Goal: Book appointment/travel/reservation: Register for event/course

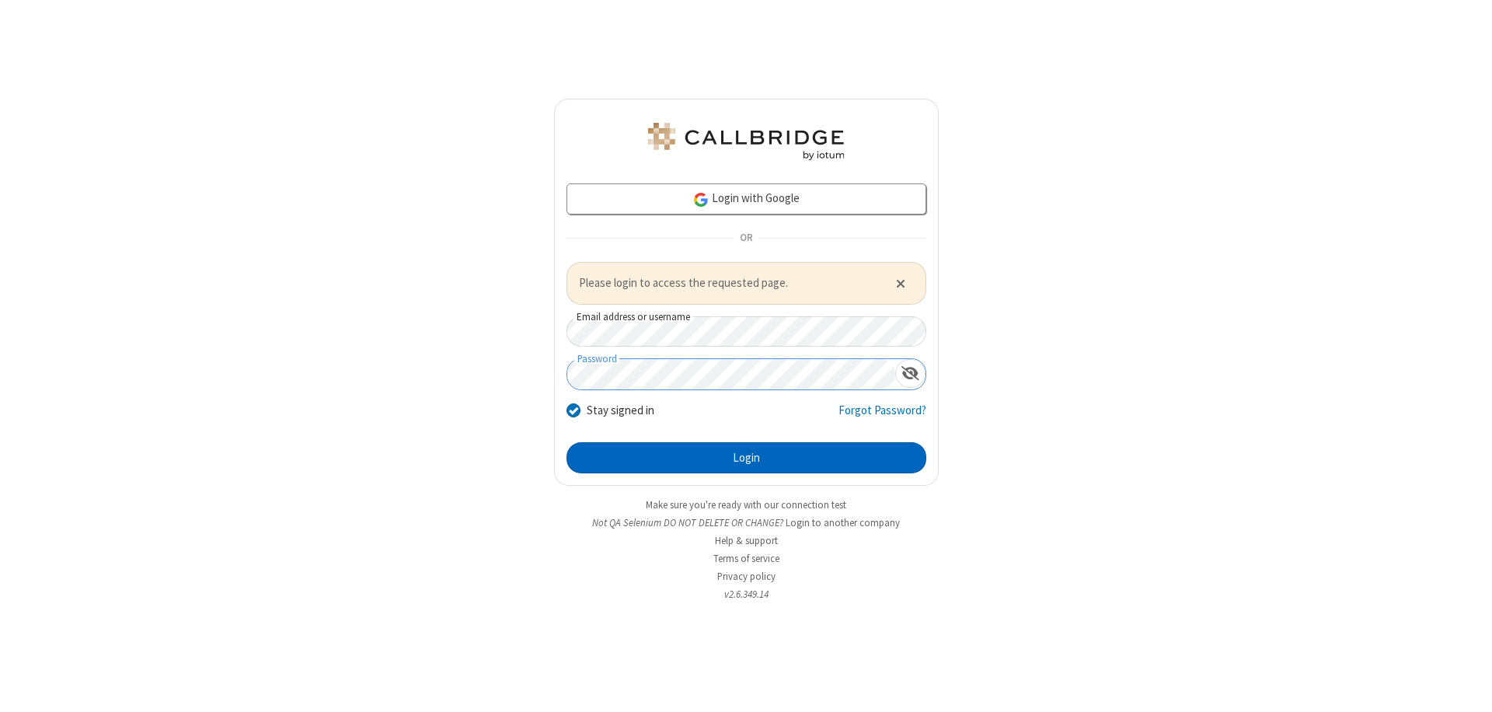
click at [746, 457] on button "Login" at bounding box center [746, 457] width 360 height 31
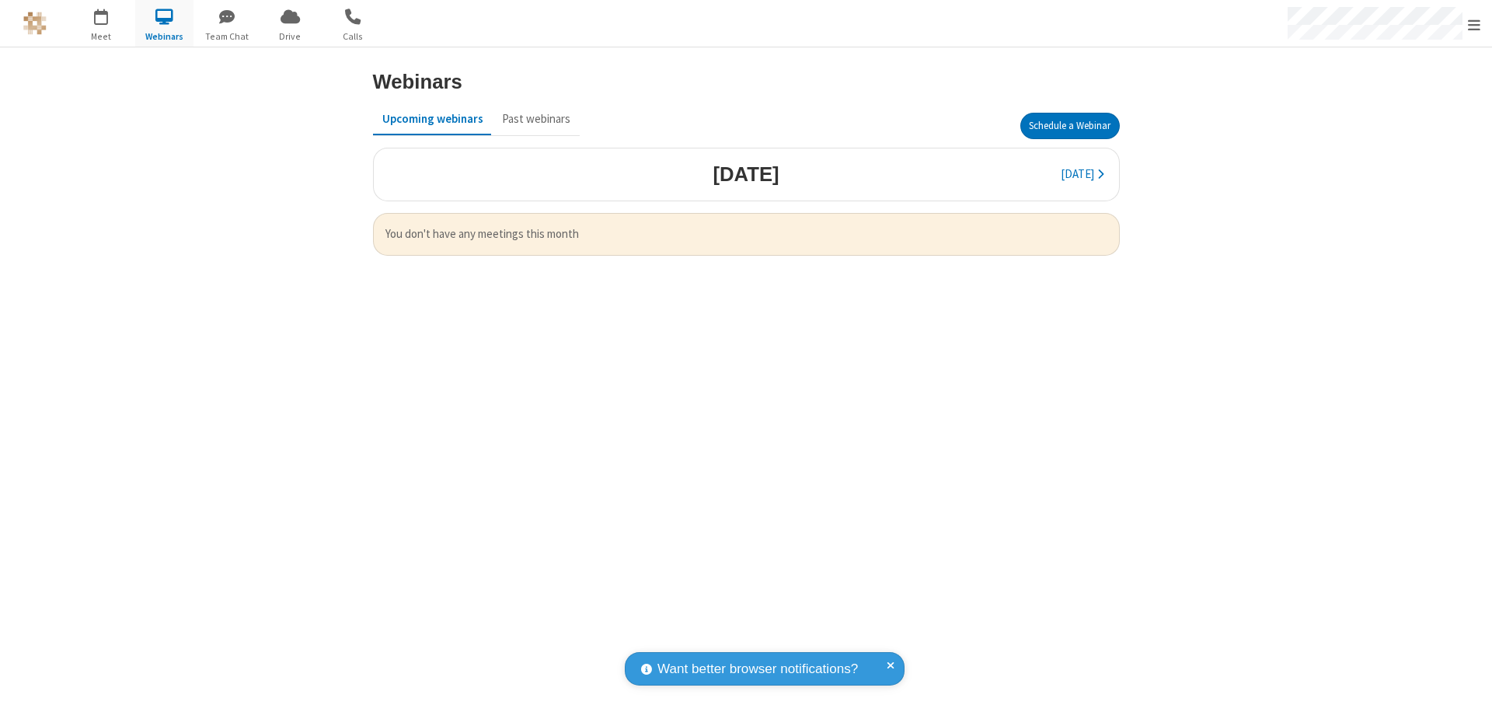
click at [1069, 126] on button "Schedule a Webinar" at bounding box center [1069, 126] width 99 height 26
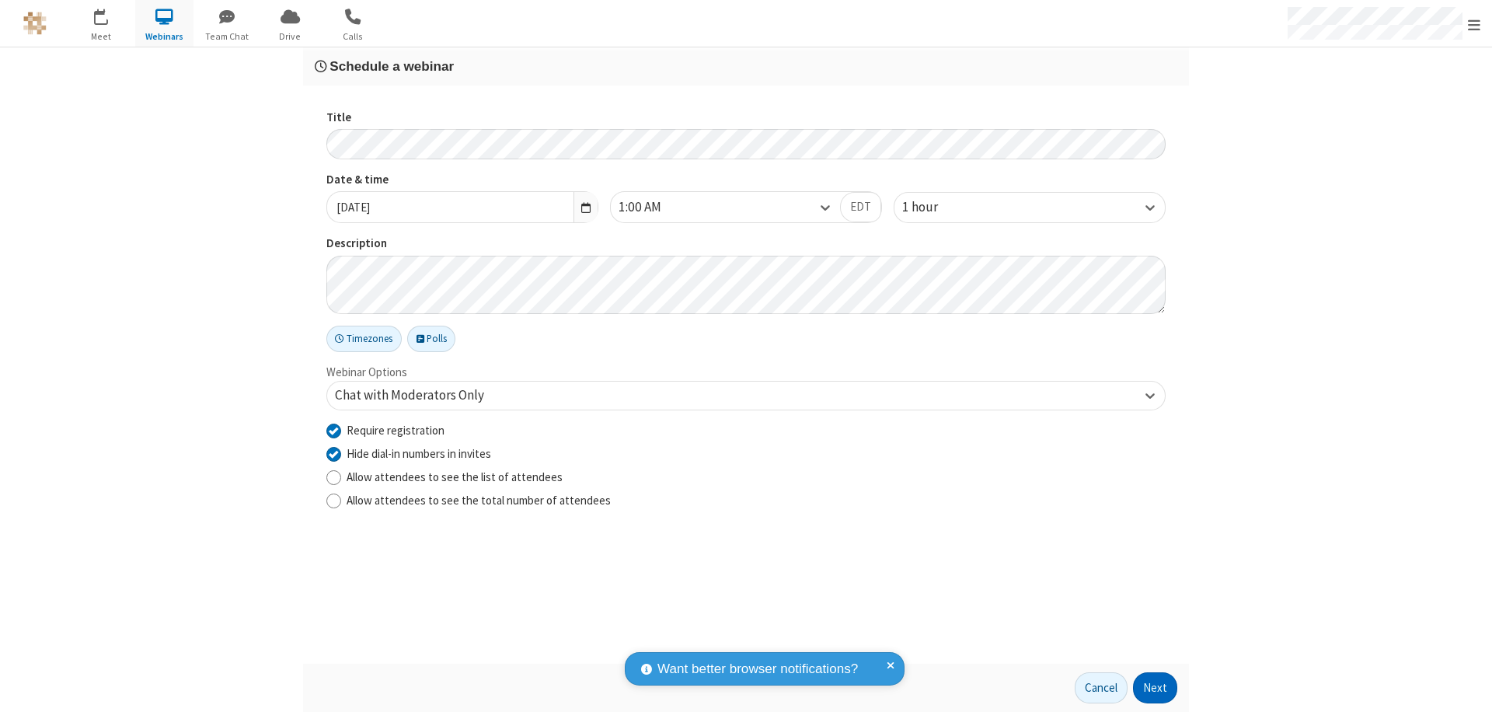
click at [1156, 688] on button "Next" at bounding box center [1155, 687] width 44 height 31
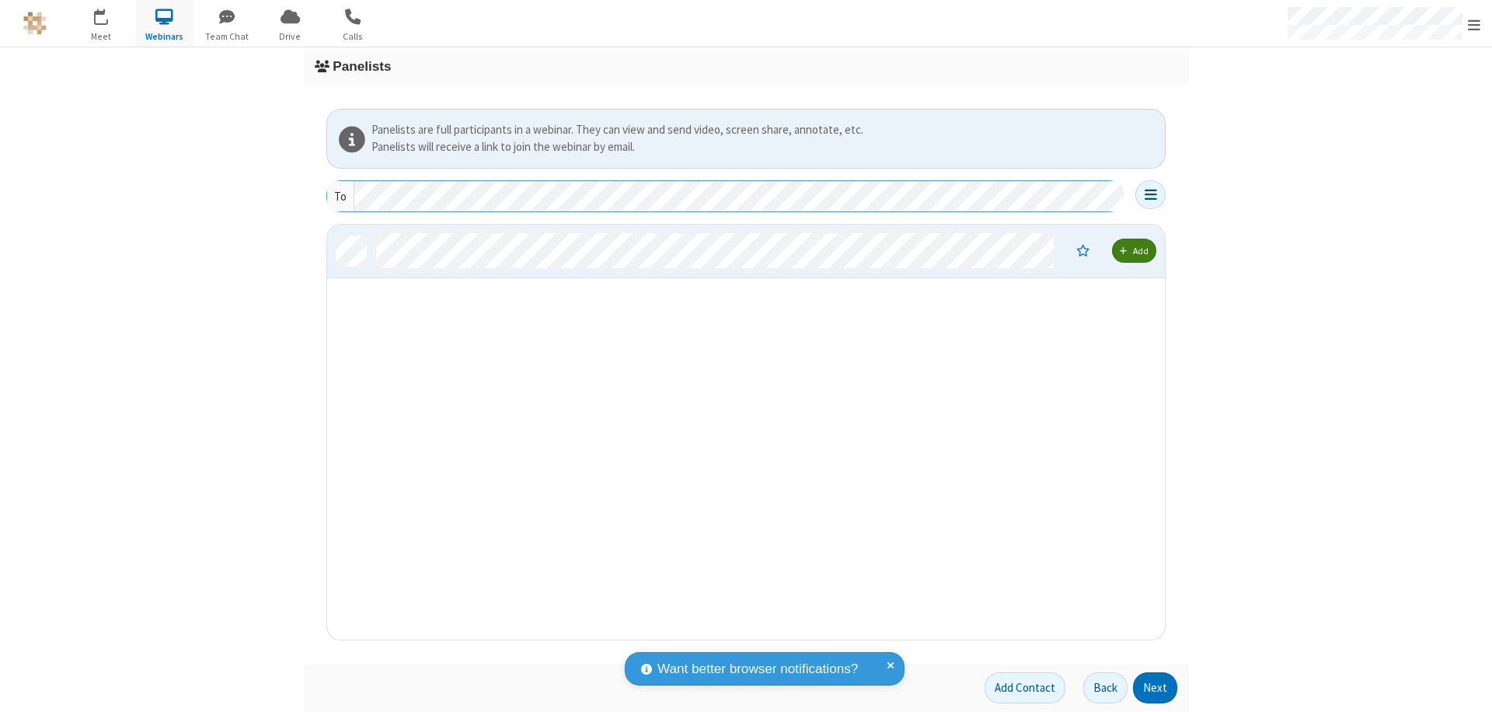
scroll to position [403, 826]
click at [1156, 688] on button "Next" at bounding box center [1155, 687] width 44 height 31
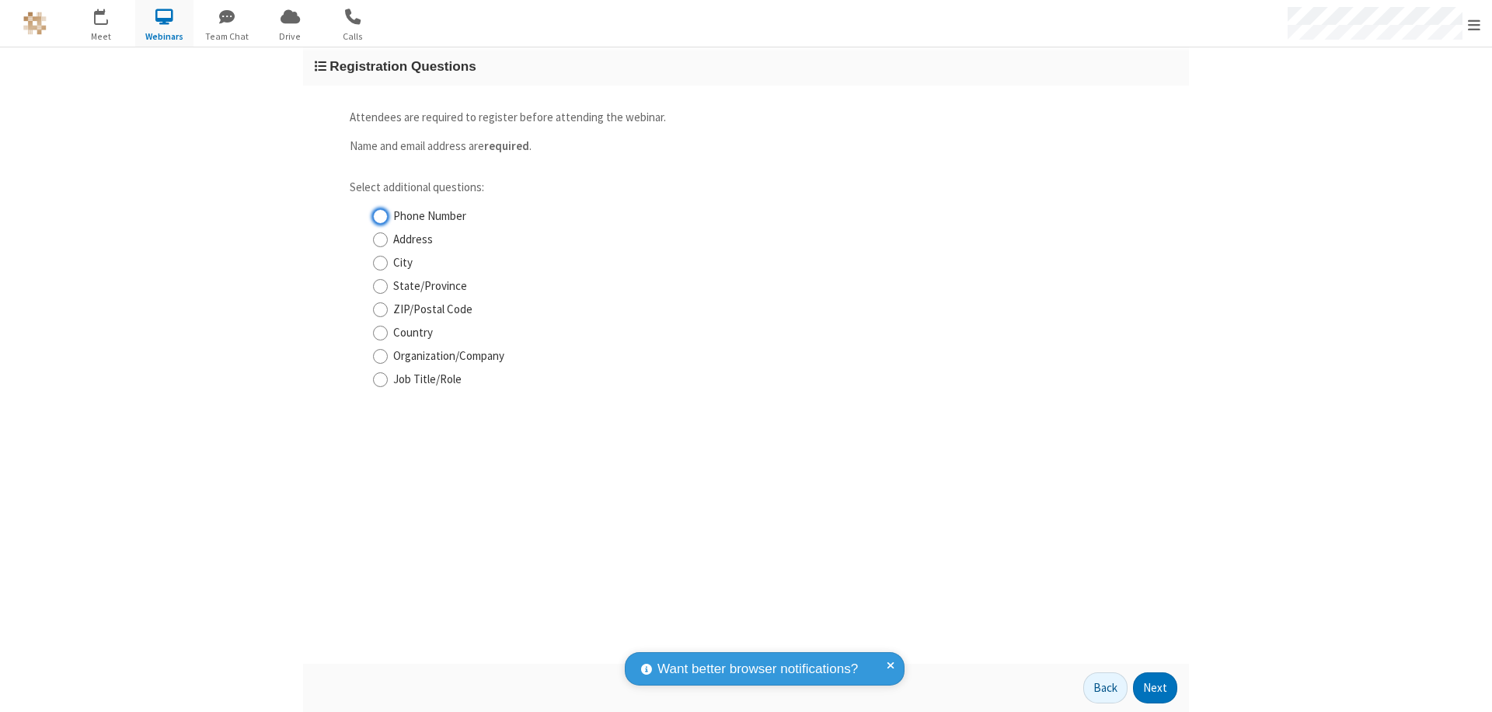
click at [380, 216] on input "Phone Number" at bounding box center [380, 216] width 15 height 16
checkbox input "true"
click at [1156, 688] on button "Next" at bounding box center [1155, 687] width 44 height 31
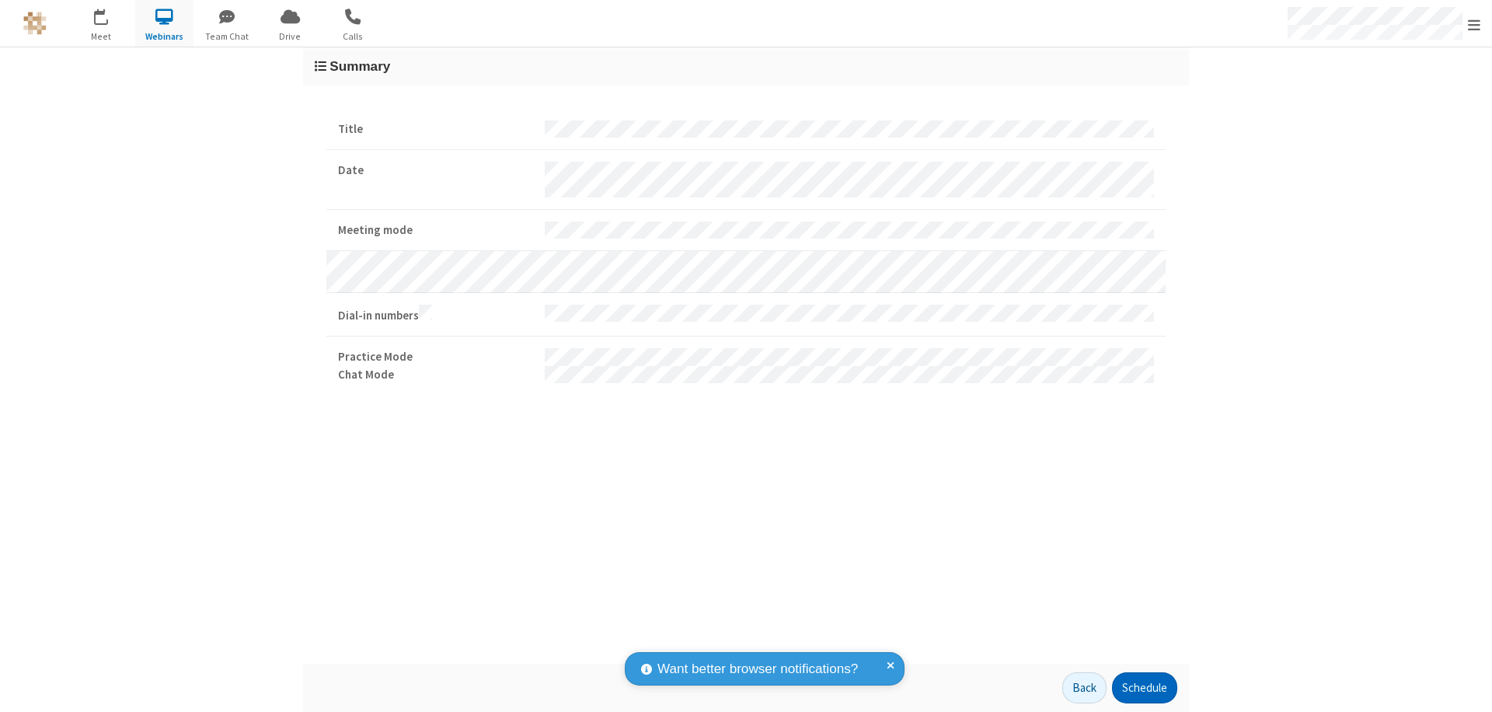
click at [1144, 688] on button "Schedule" at bounding box center [1144, 687] width 65 height 31
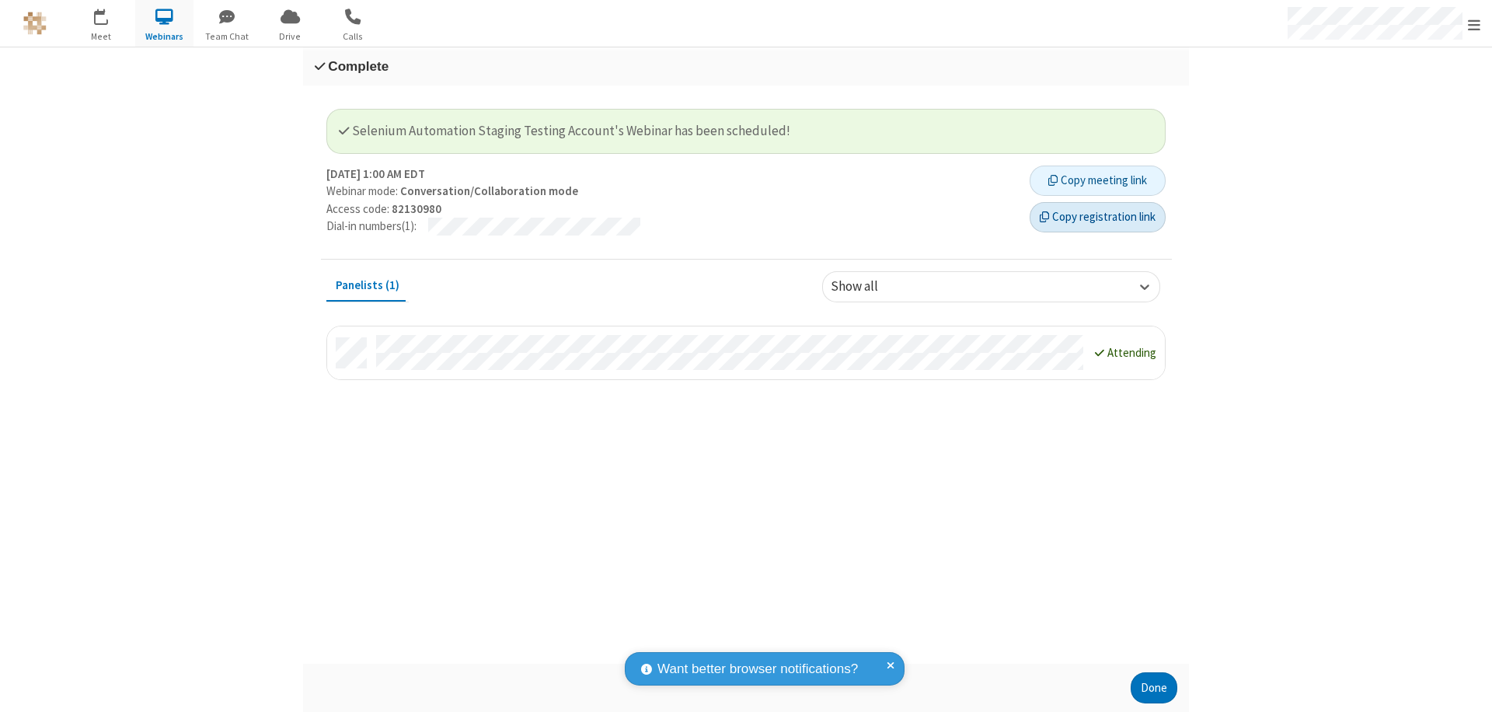
click at [1097, 217] on button "Copy registration link" at bounding box center [1098, 217] width 136 height 31
click at [1154, 688] on button "Done" at bounding box center [1154, 687] width 47 height 31
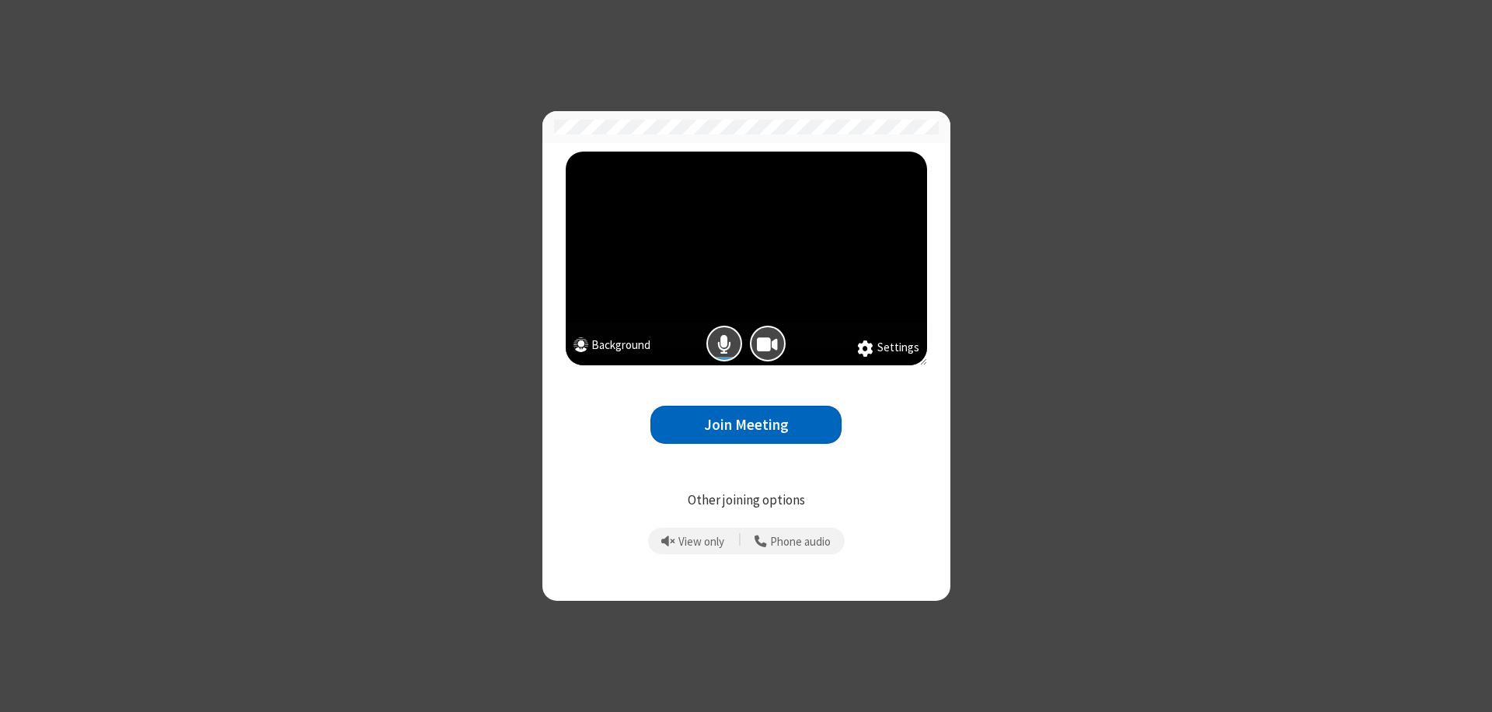
click at [746, 424] on button "Join Meeting" at bounding box center [745, 425] width 191 height 38
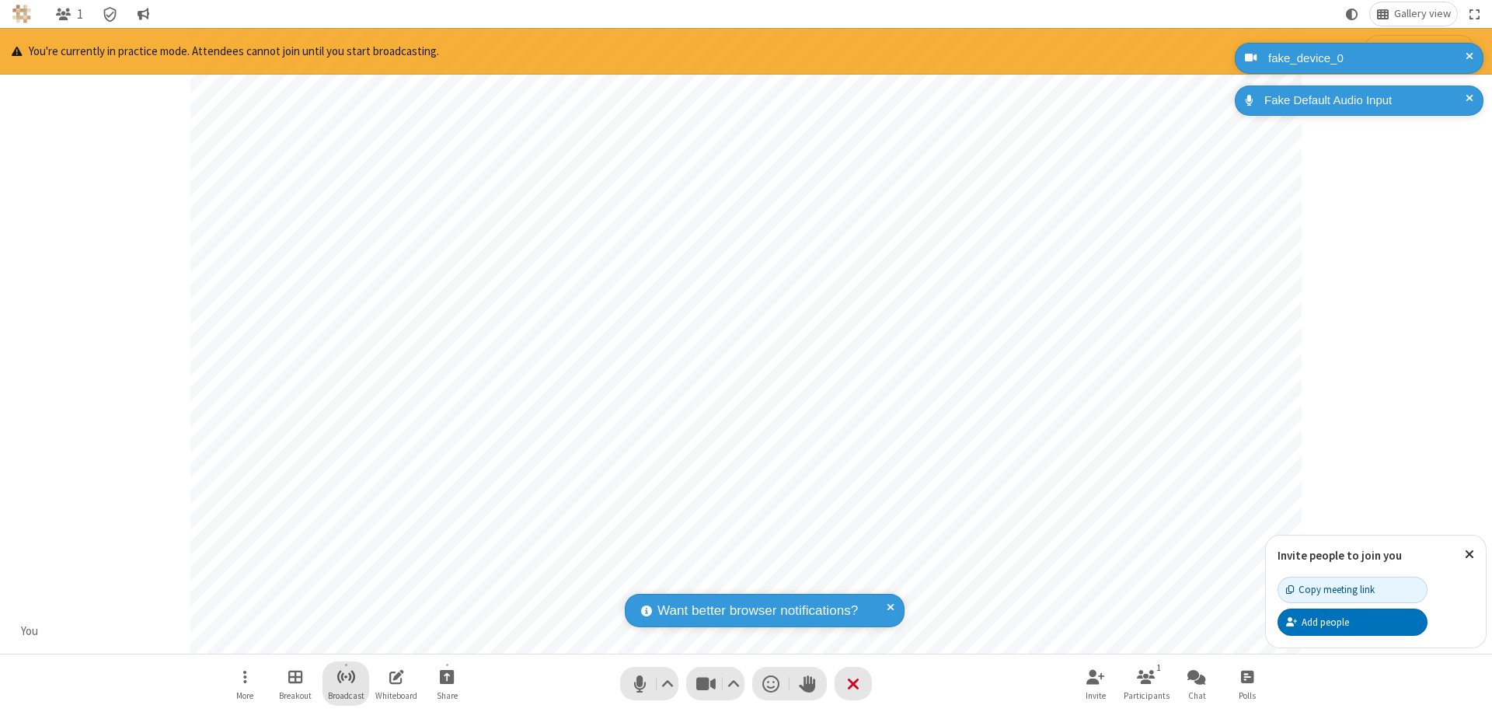
click at [345, 676] on span "Start broadcast" at bounding box center [345, 676] width 19 height 19
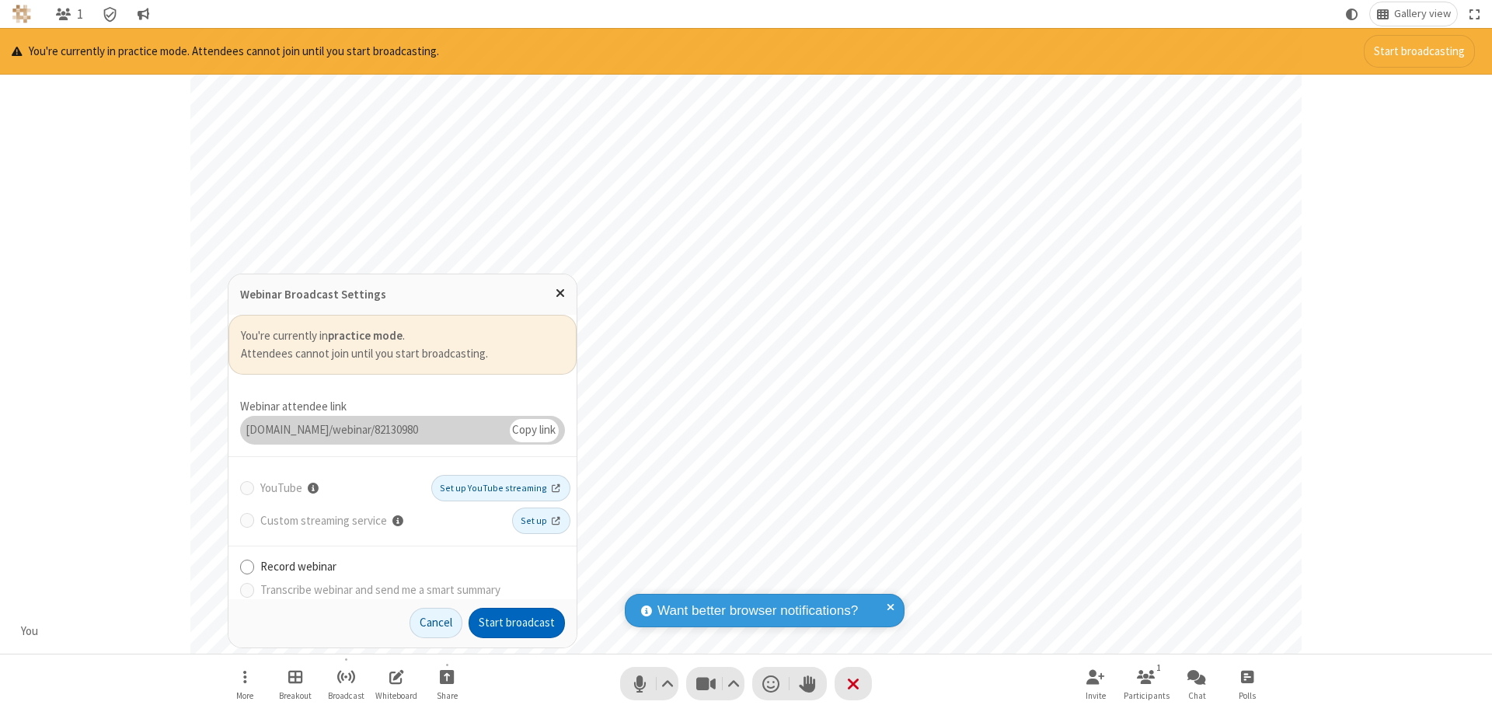
click at [517, 622] on button "Start broadcast" at bounding box center [517, 623] width 96 height 31
